Goal: Task Accomplishment & Management: Manage account settings

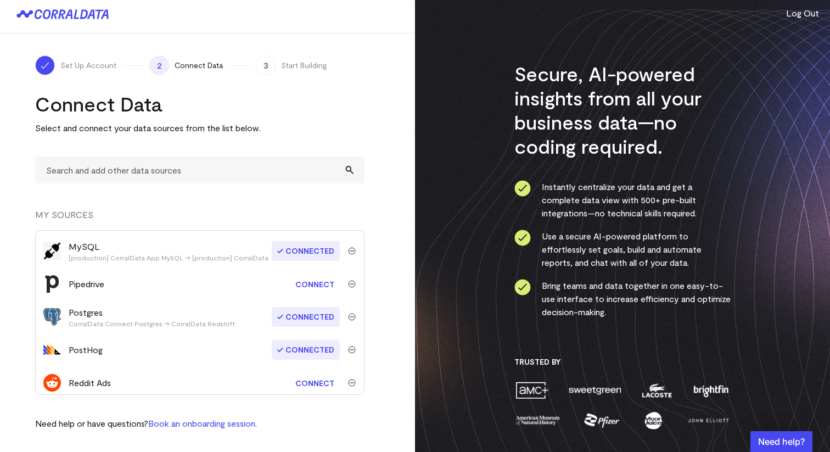
scroll to position [162, 0]
click at [85, 349] on div "PostHog" at bounding box center [86, 348] width 34 height 13
click at [323, 347] on span "Connected" at bounding box center [306, 349] width 68 height 20
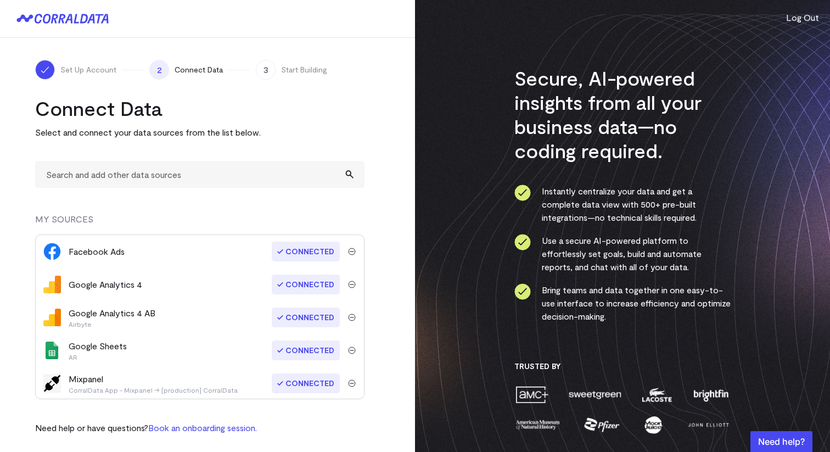
click at [794, 18] on button "Log Out" at bounding box center [802, 17] width 33 height 13
